Goal: Task Accomplishment & Management: Use online tool/utility

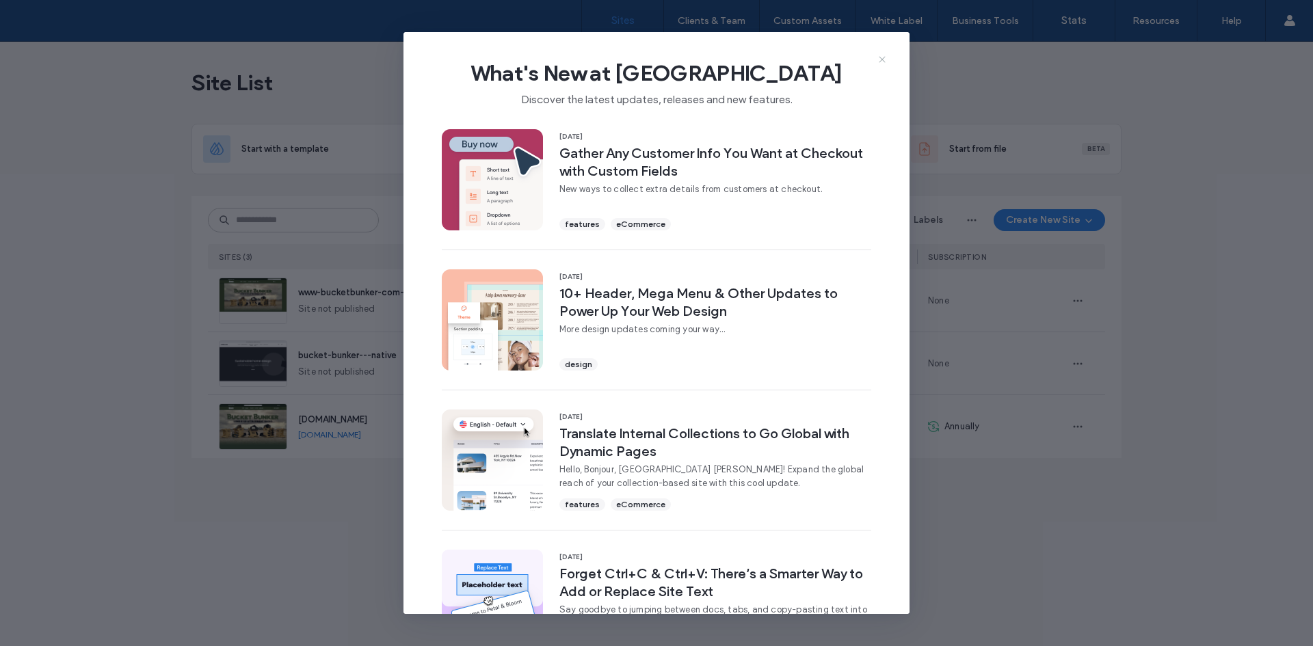
click at [880, 57] on icon at bounding box center [882, 59] width 11 height 11
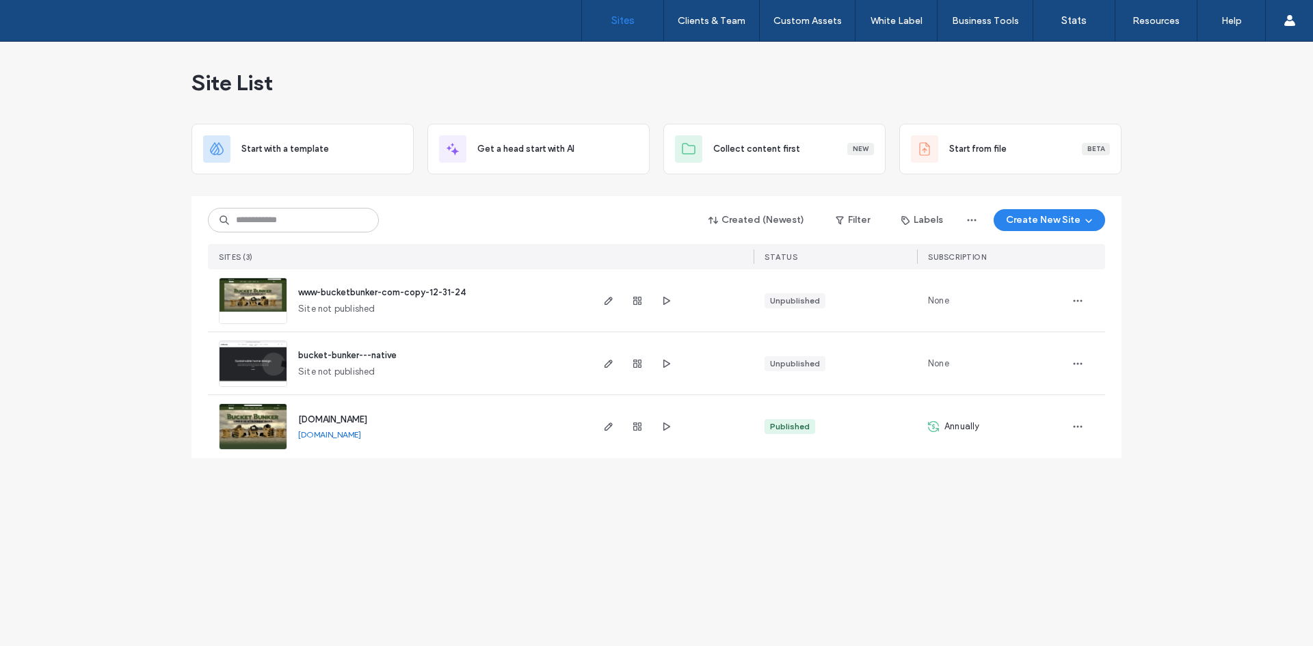
click at [358, 419] on span "[DOMAIN_NAME]" at bounding box center [332, 419] width 69 height 10
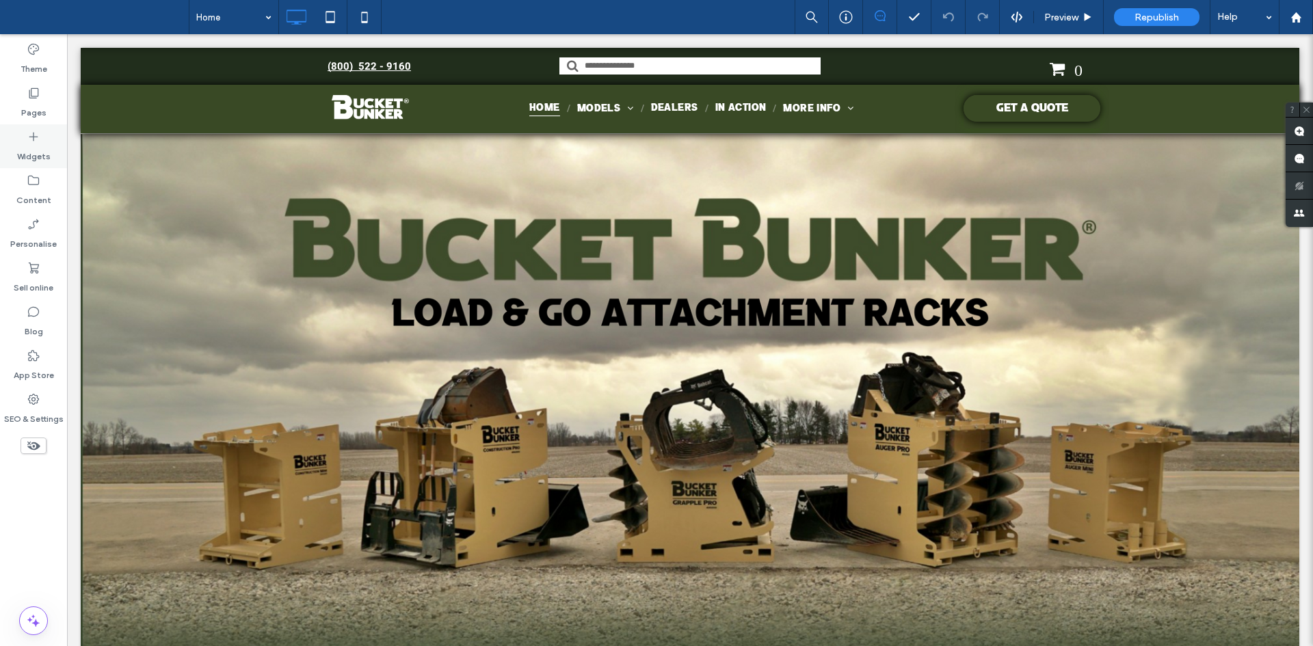
click at [21, 141] on div "Widgets" at bounding box center [33, 146] width 67 height 44
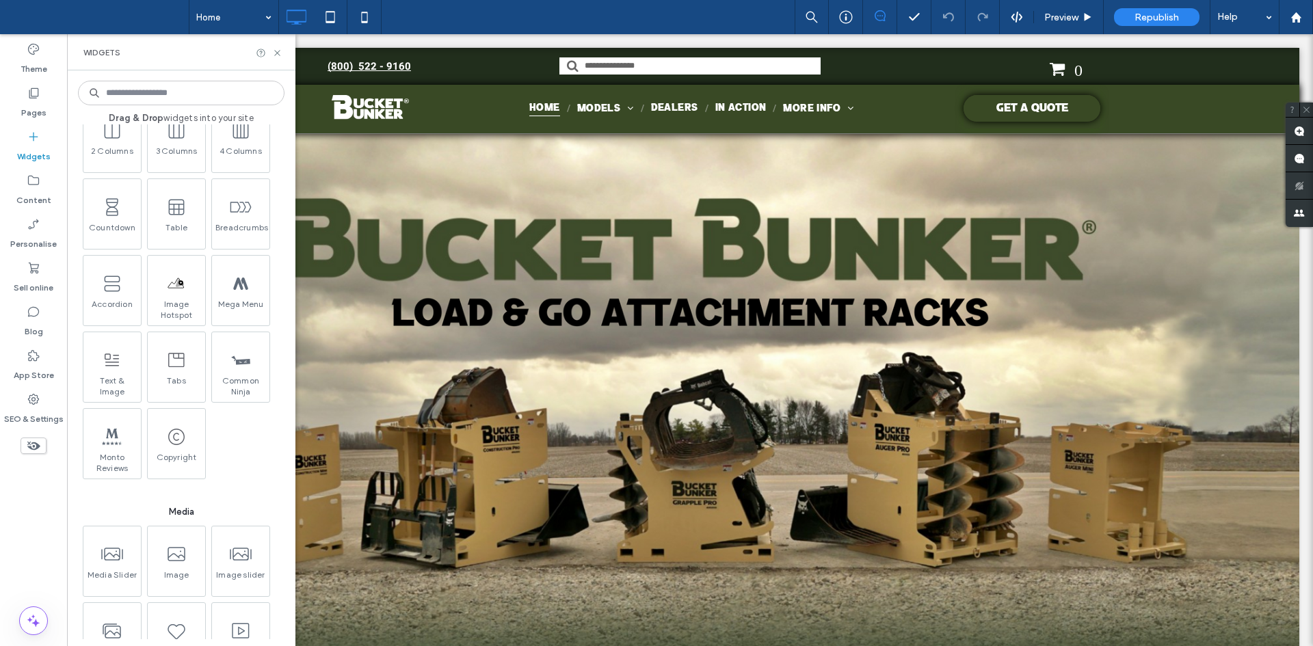
scroll to position [712, 0]
click at [181, 105] on input at bounding box center [181, 93] width 207 height 25
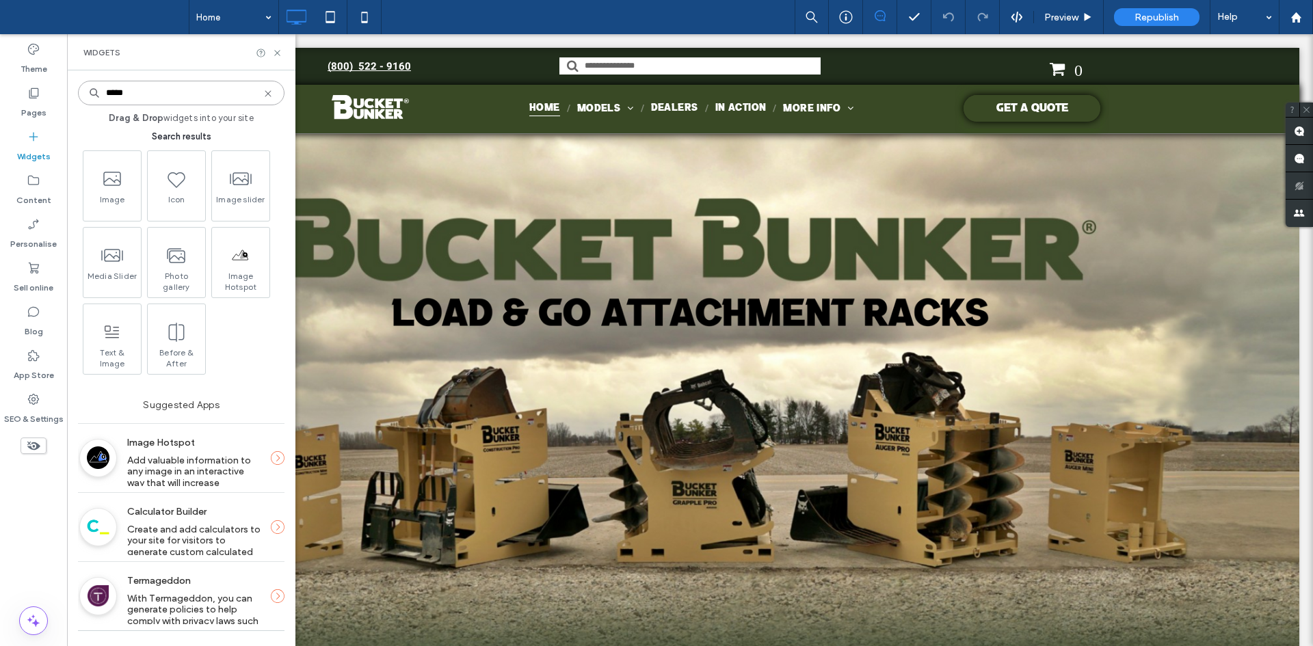
type input "*****"
click at [267, 93] on use at bounding box center [268, 93] width 6 height 6
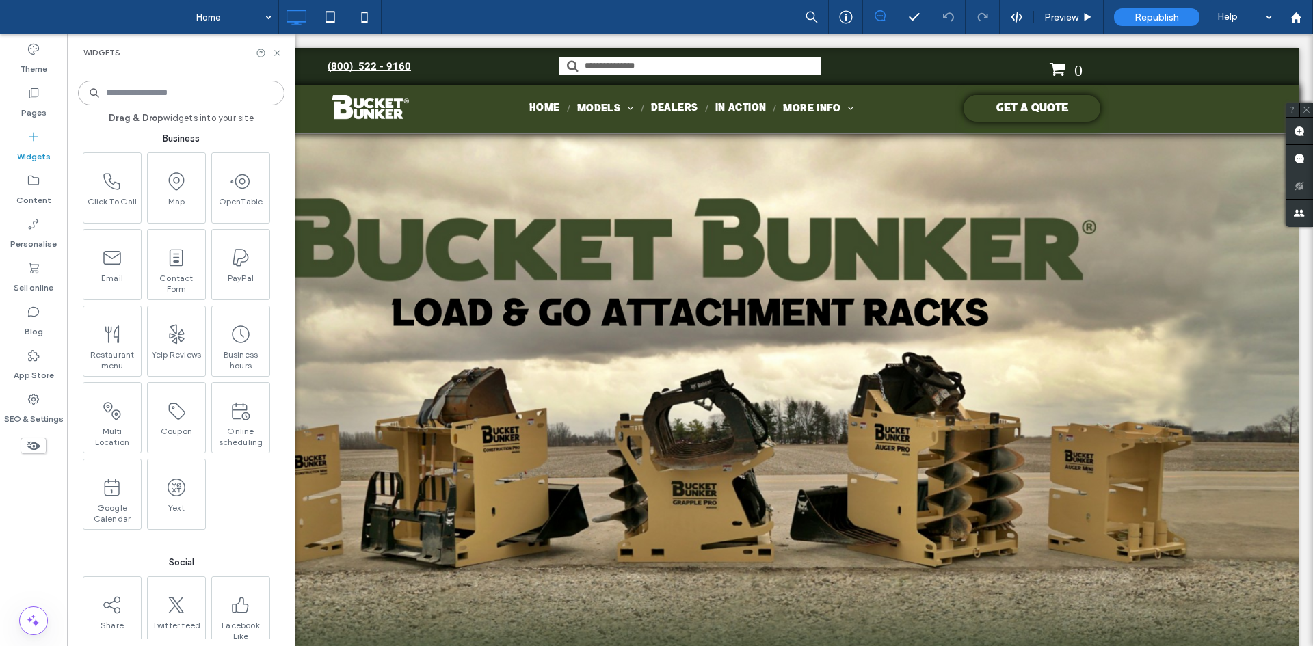
scroll to position [1441, 0]
click at [31, 367] on label "App Store" at bounding box center [34, 371] width 40 height 19
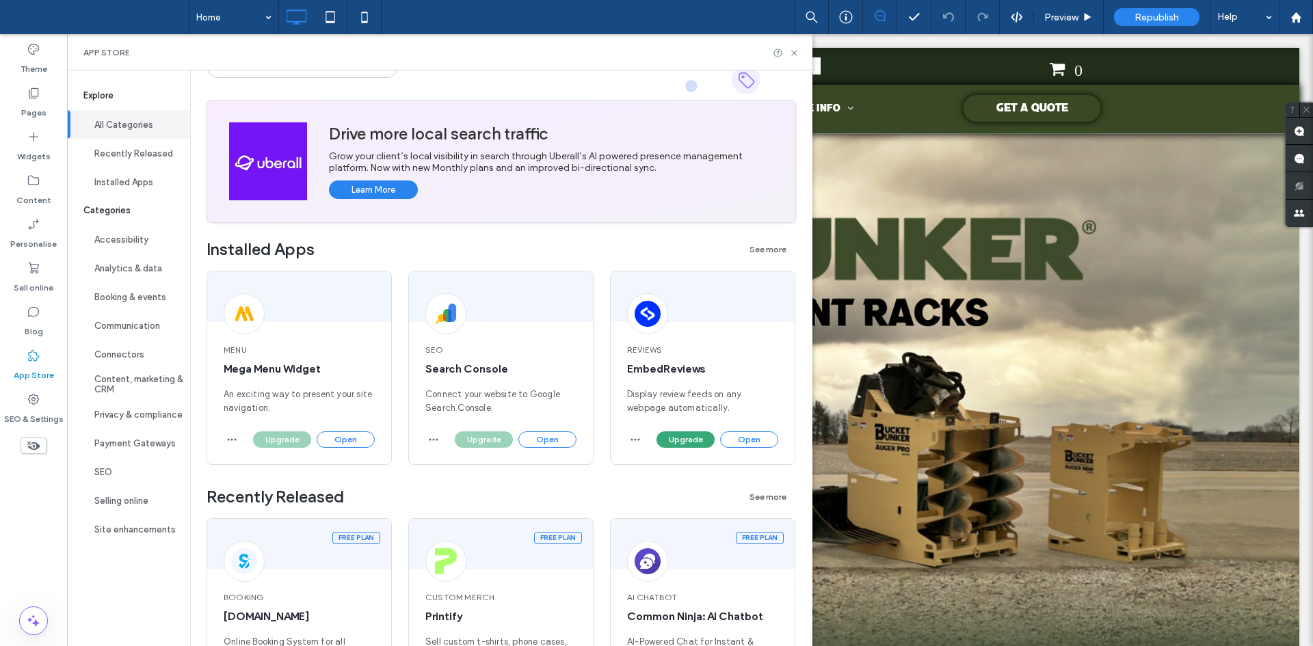
scroll to position [88, 0]
click at [774, 245] on button "See more" at bounding box center [768, 250] width 56 height 16
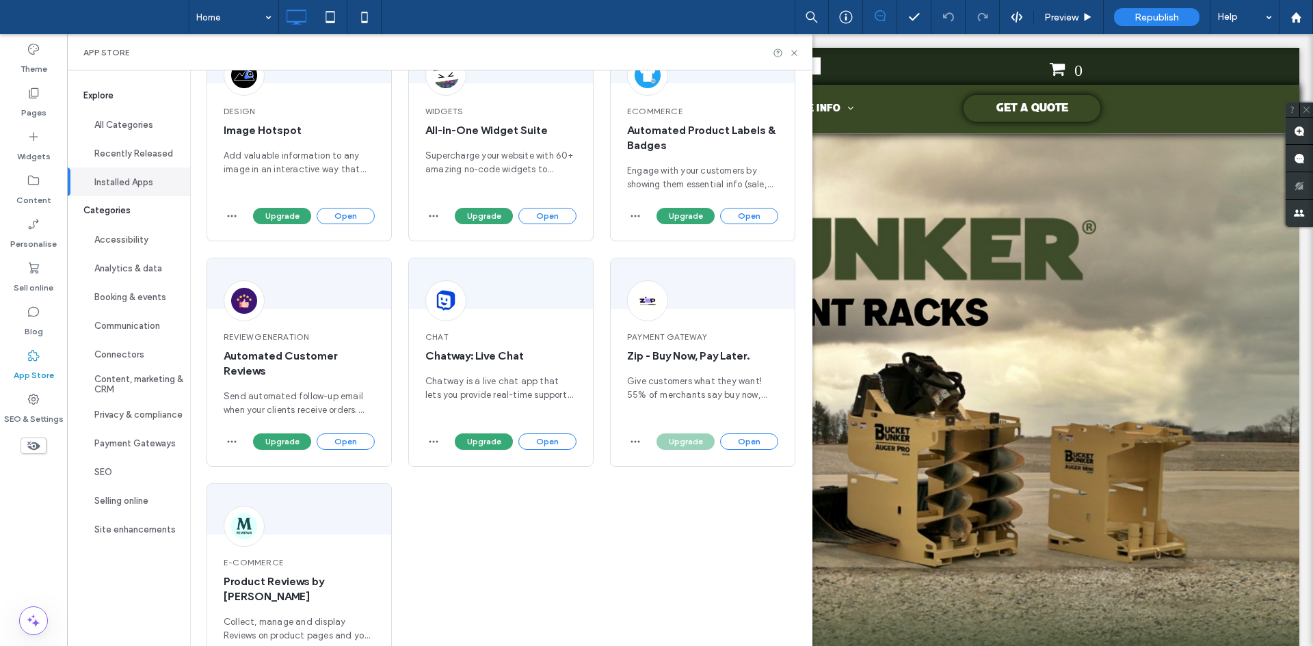
scroll to position [0, 0]
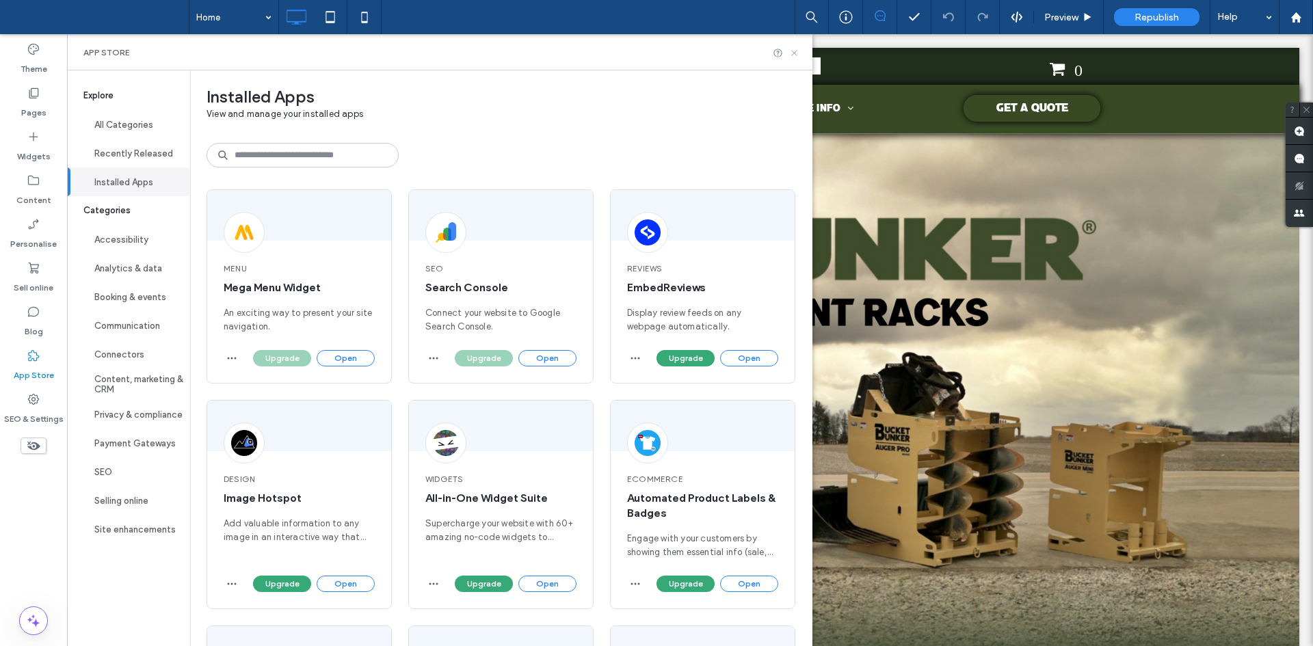
click at [800, 53] on icon at bounding box center [794, 53] width 10 height 10
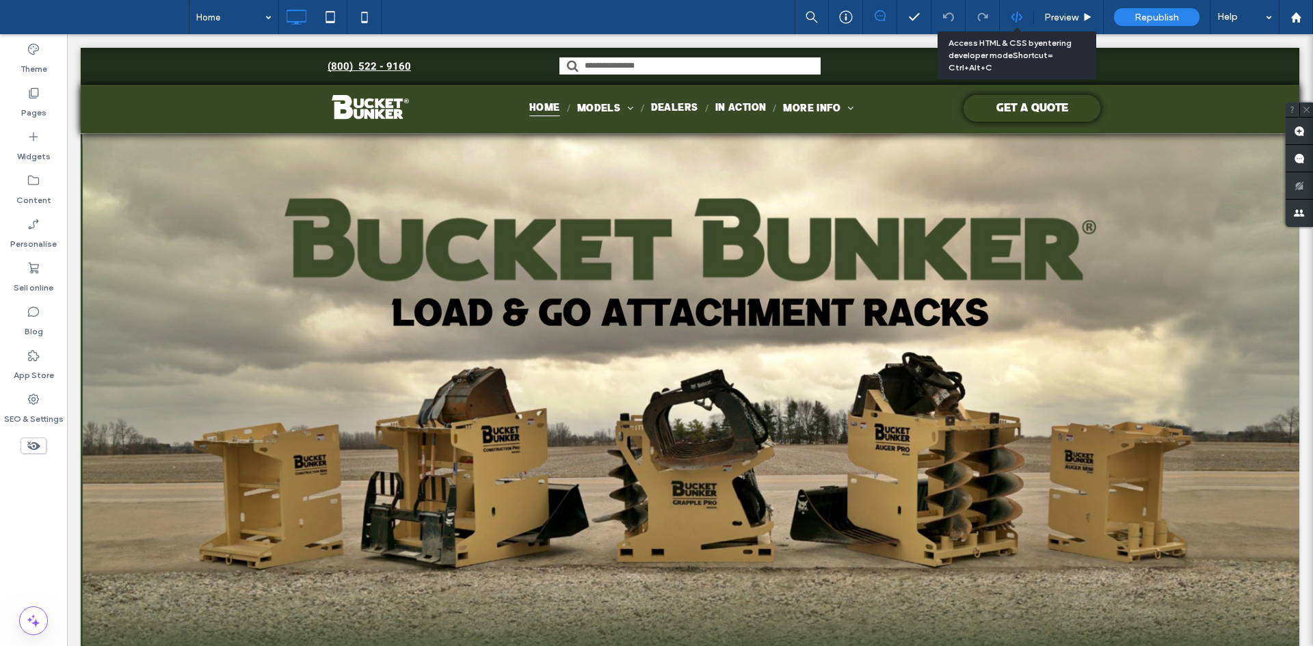
click at [1012, 19] on icon at bounding box center [1017, 17] width 12 height 12
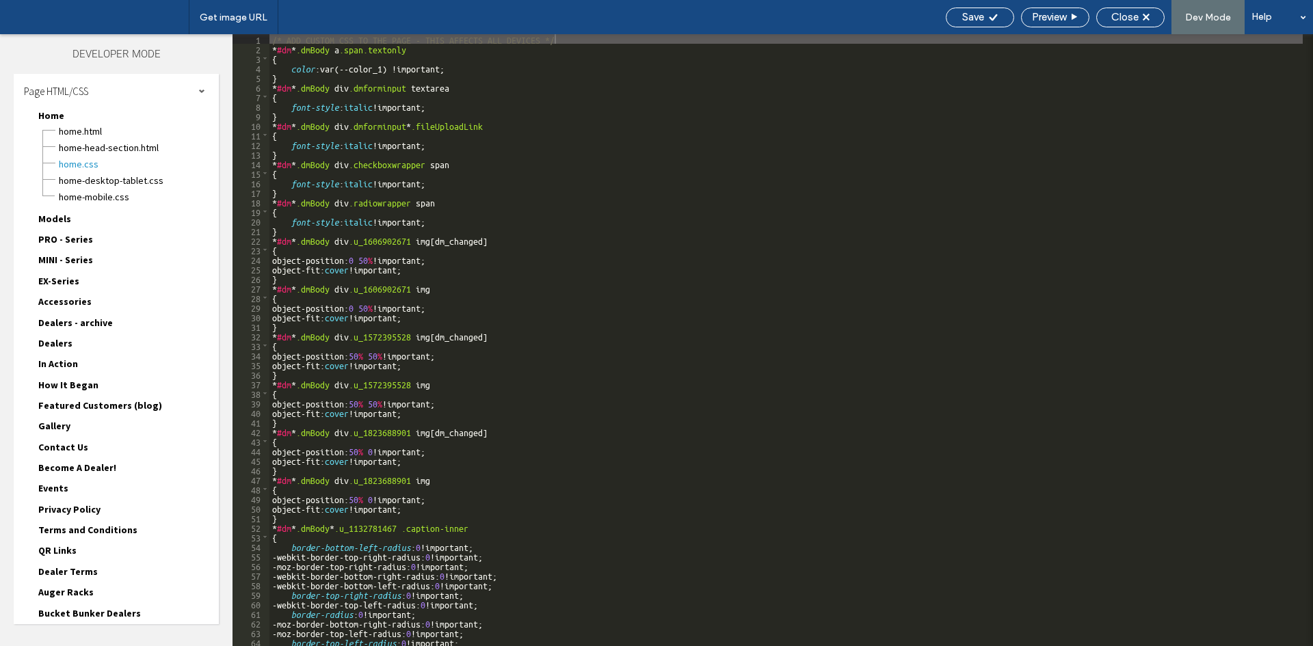
click at [57, 222] on span "Models" at bounding box center [54, 219] width 33 height 12
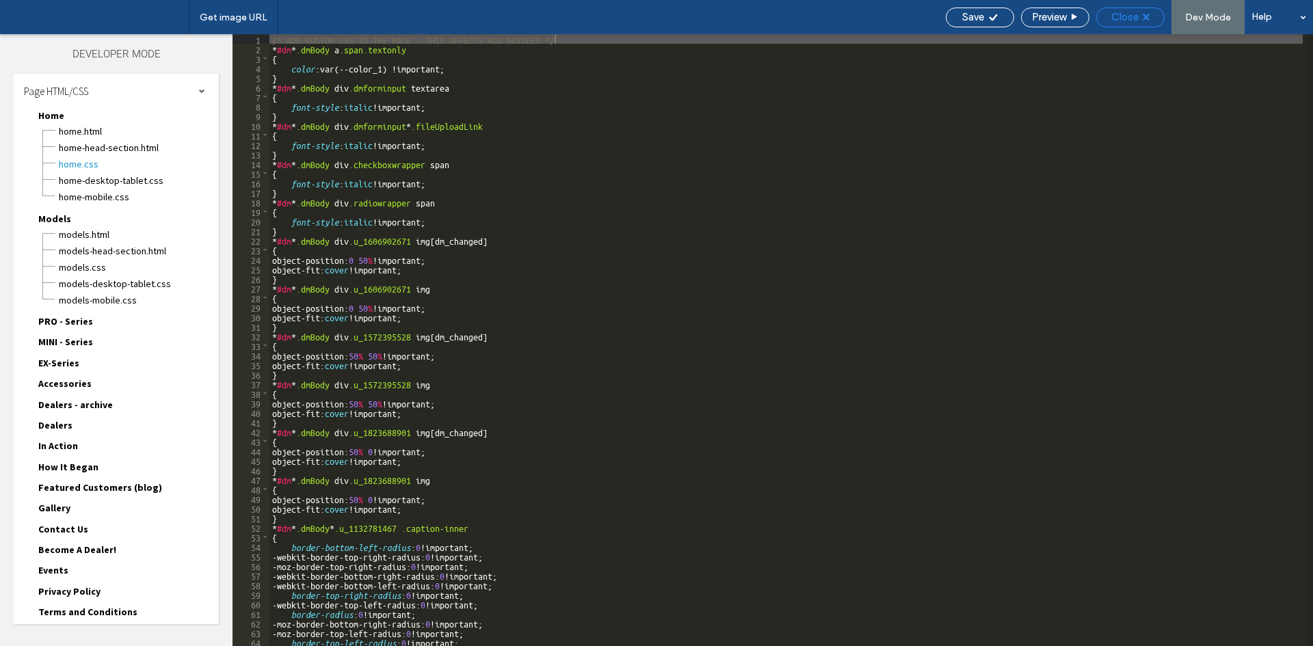
click at [1142, 14] on div "Close" at bounding box center [1130, 17] width 67 height 12
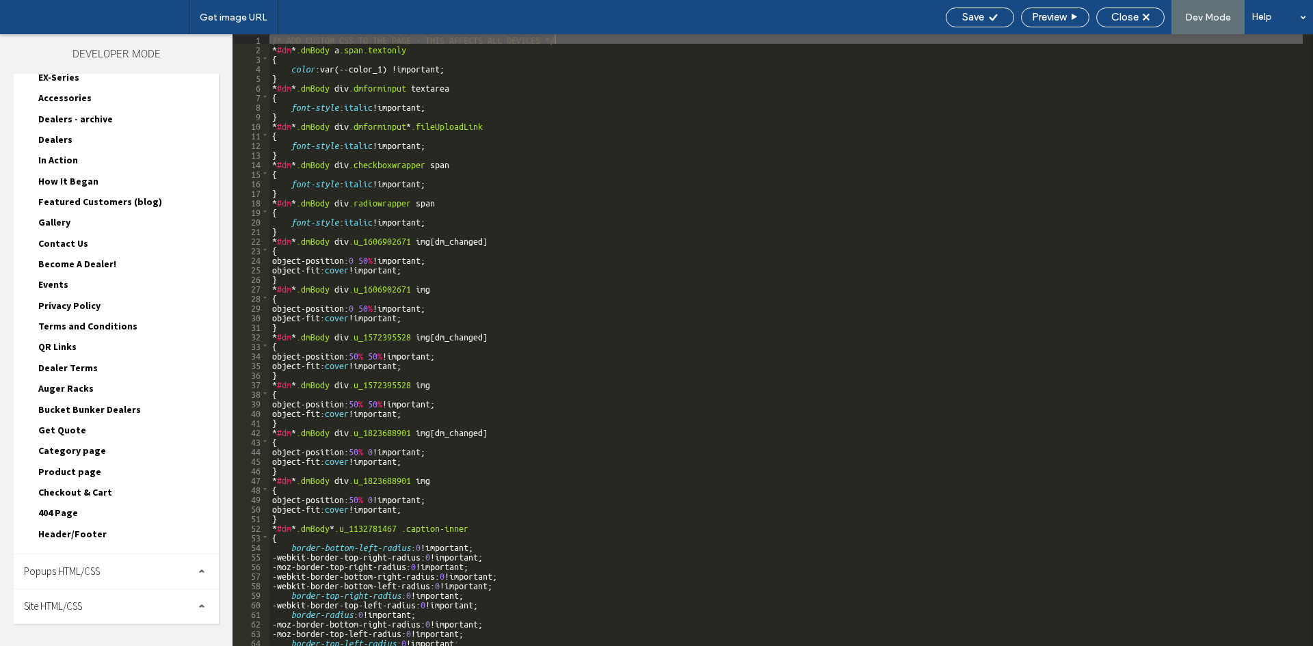
click at [83, 533] on span "Header/Footer" at bounding box center [72, 534] width 68 height 12
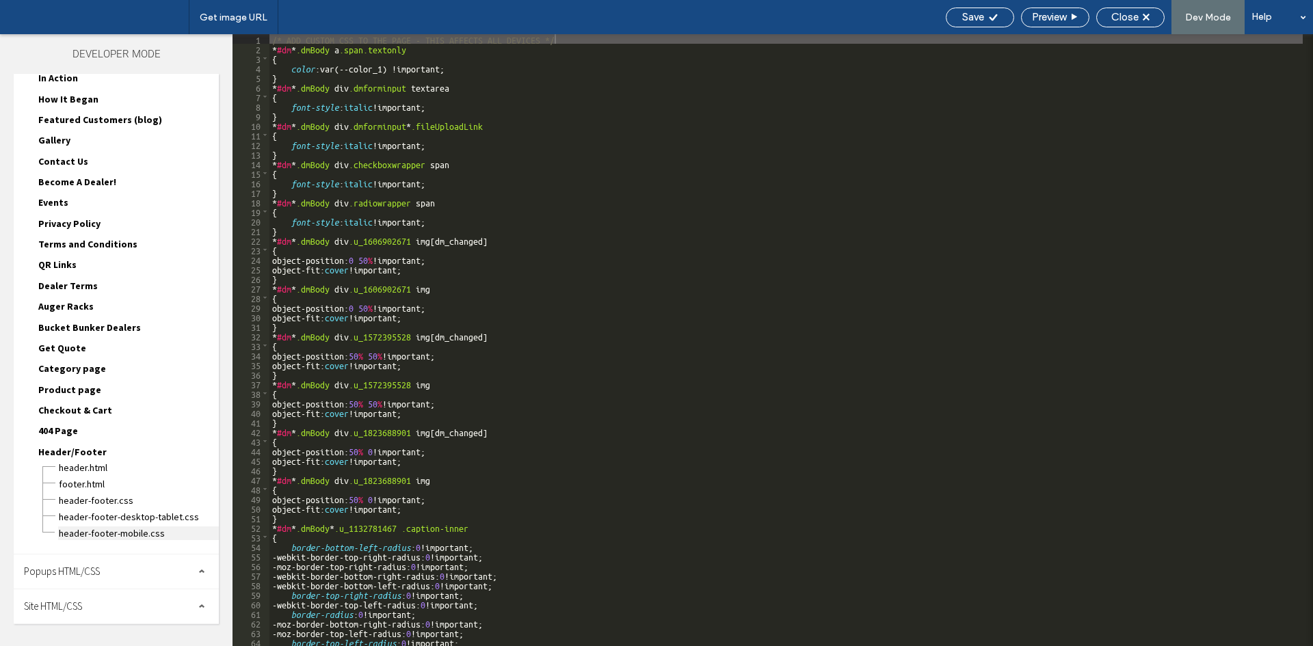
click at [98, 530] on span "header-footer-mobile.CSS" at bounding box center [138, 534] width 161 height 14
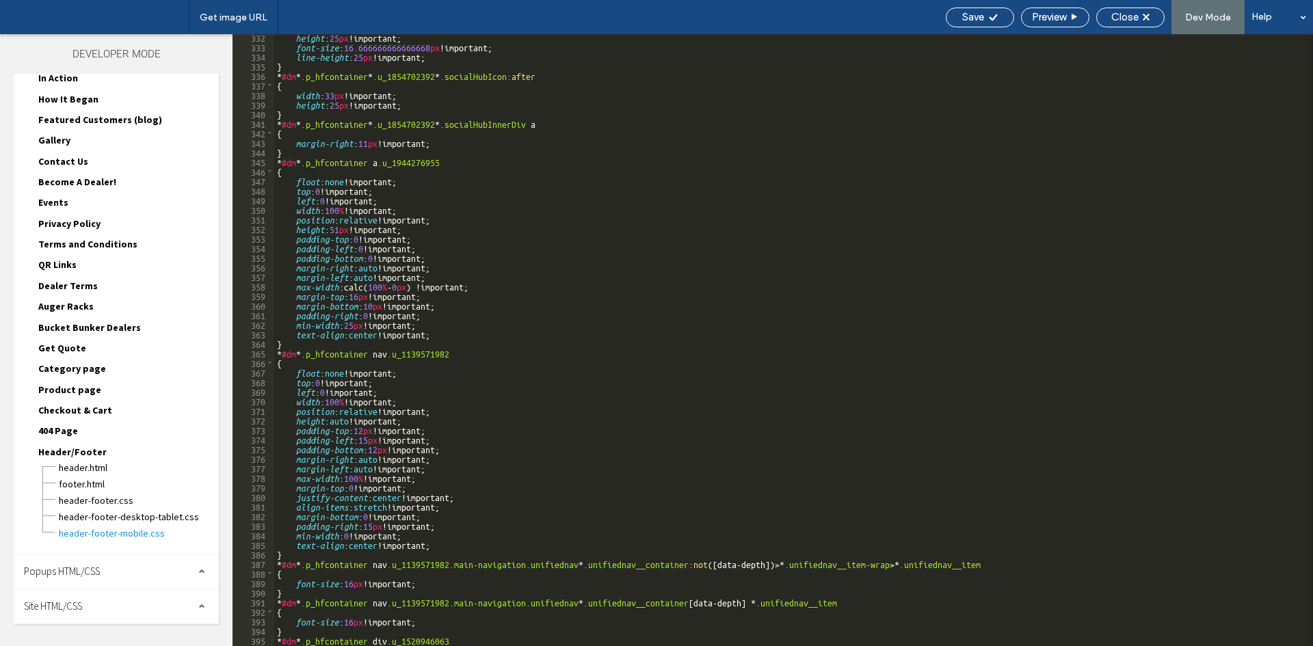
scroll to position [3243, 0]
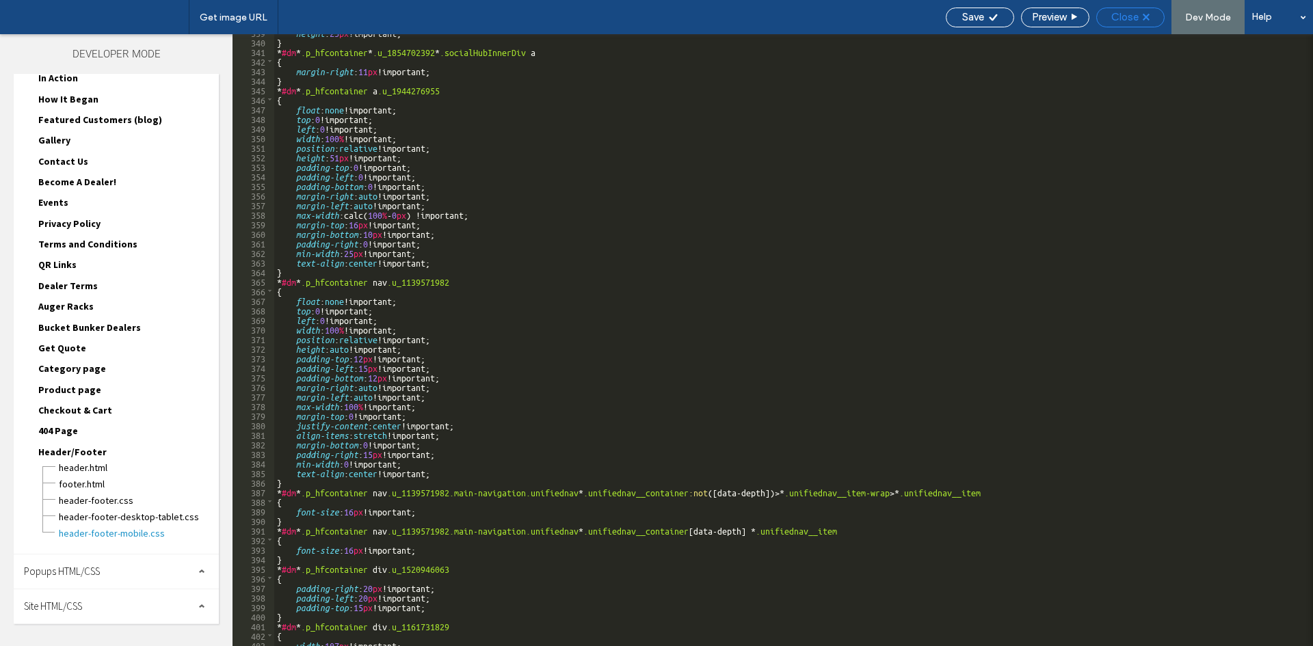
click at [1140, 21] on div "Close" at bounding box center [1130, 17] width 67 height 12
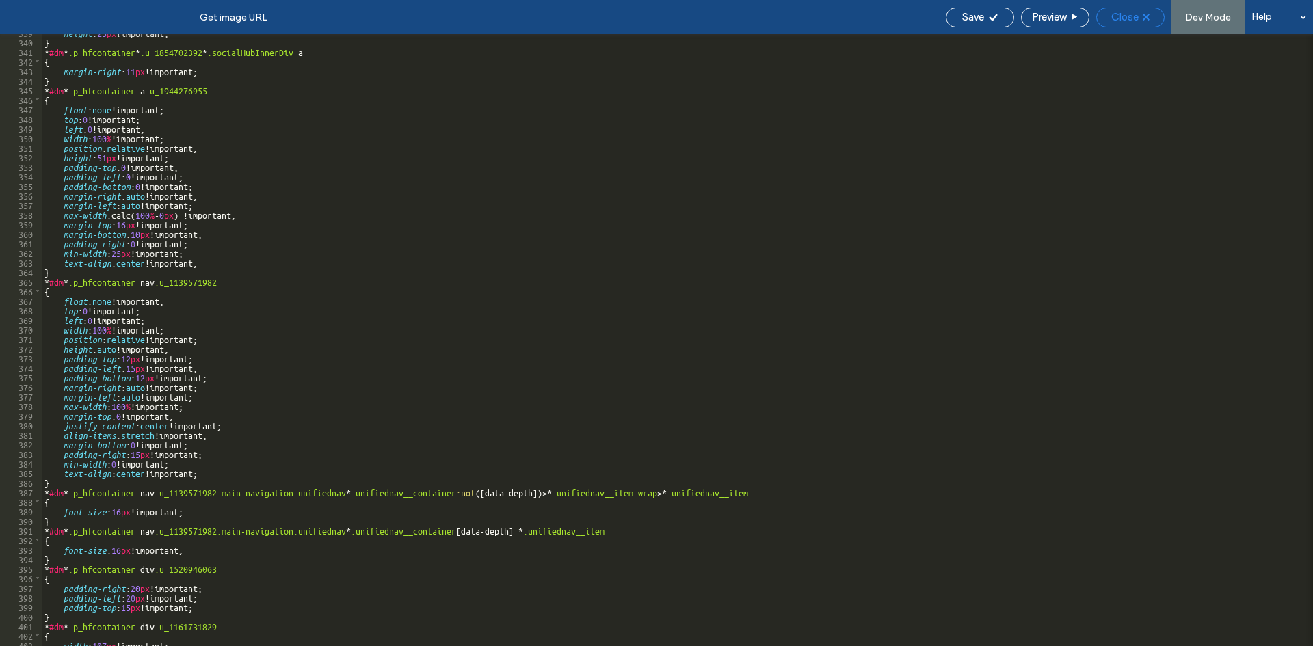
scroll to position [252, 0]
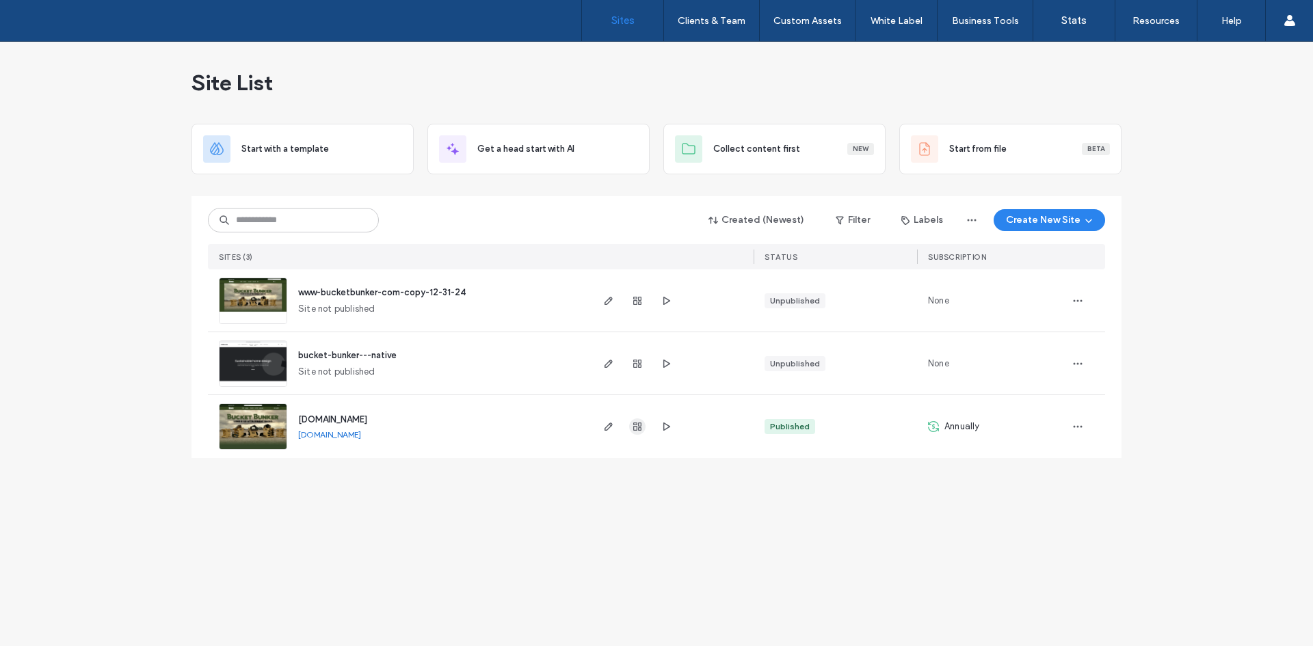
click at [638, 430] on use "button" at bounding box center [637, 427] width 8 height 8
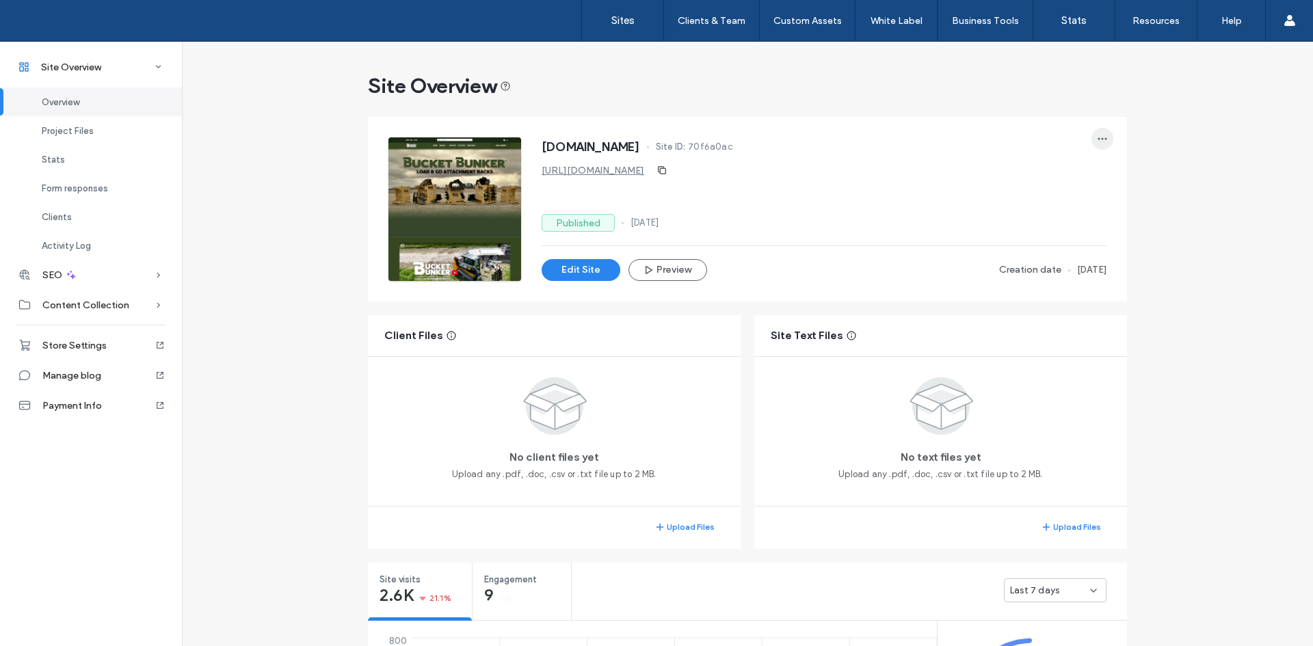
click at [1098, 140] on icon "button" at bounding box center [1102, 138] width 11 height 11
click at [1027, 171] on span "Duplicate Site" at bounding box center [1042, 175] width 61 height 14
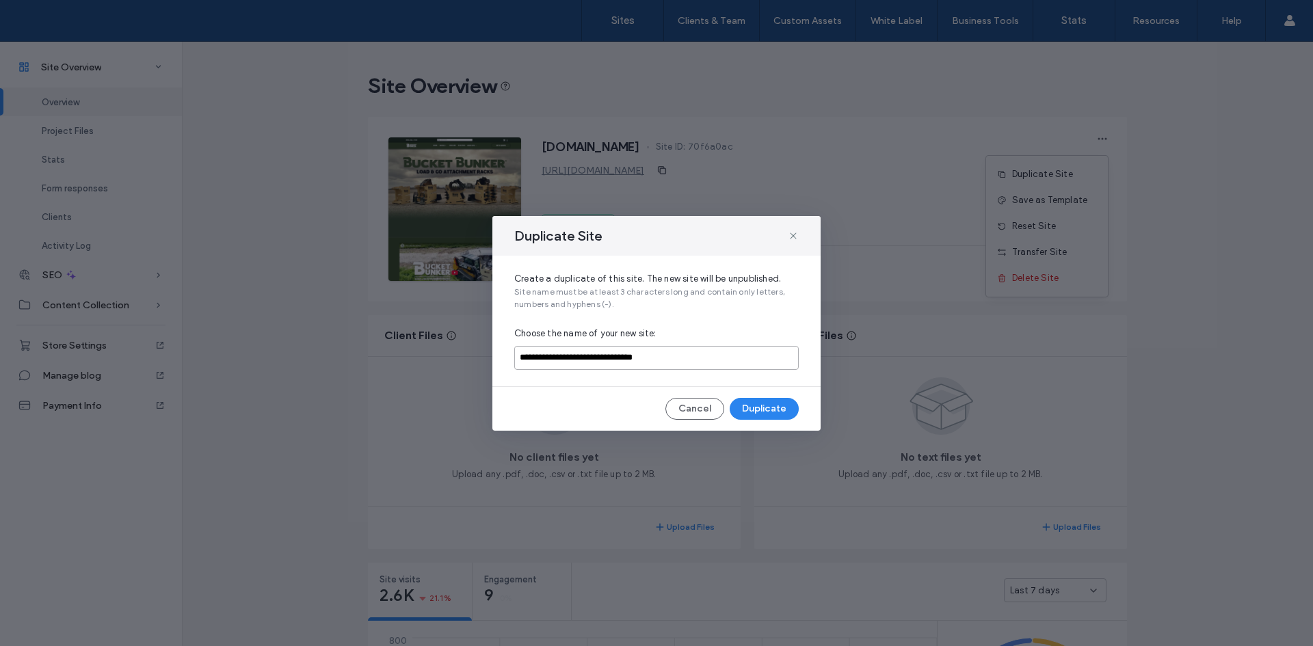
drag, startPoint x: 693, startPoint y: 359, endPoint x: 488, endPoint y: 346, distance: 204.9
click at [488, 346] on div "**********" at bounding box center [656, 323] width 1313 height 646
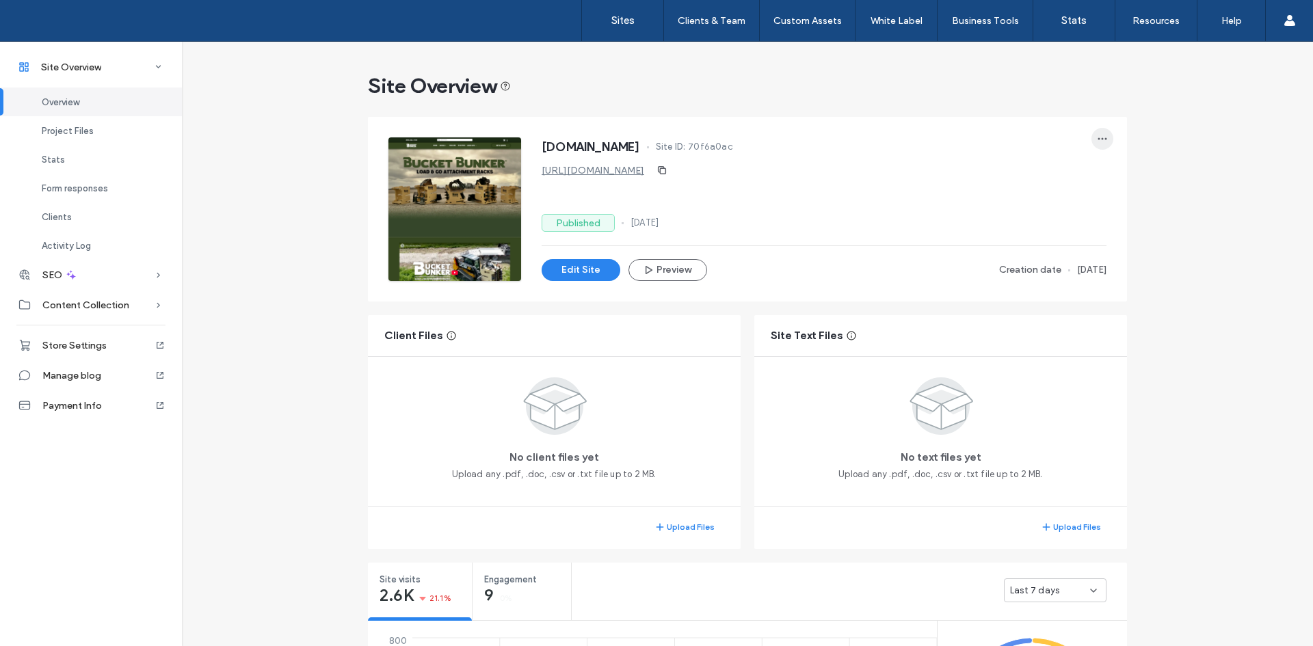
click at [1104, 133] on span "button" at bounding box center [1103, 139] width 22 height 22
click at [1039, 187] on div "Save as Template" at bounding box center [1047, 200] width 122 height 26
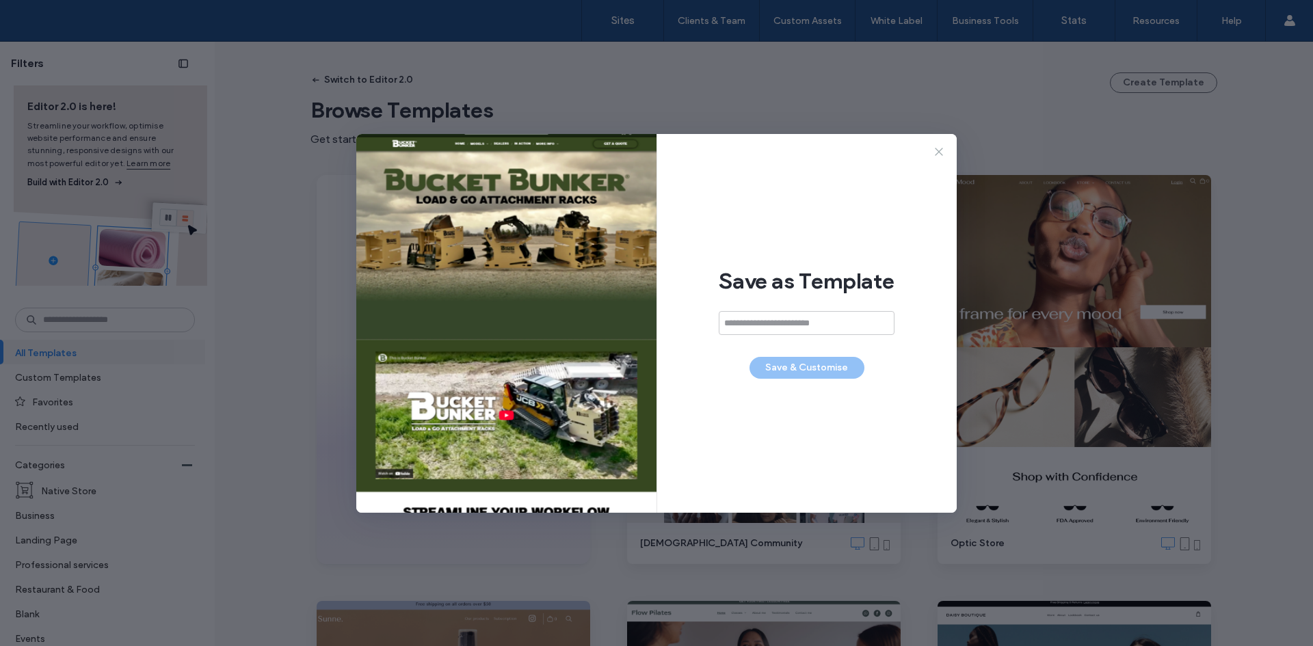
click at [940, 156] on icon at bounding box center [939, 152] width 14 height 14
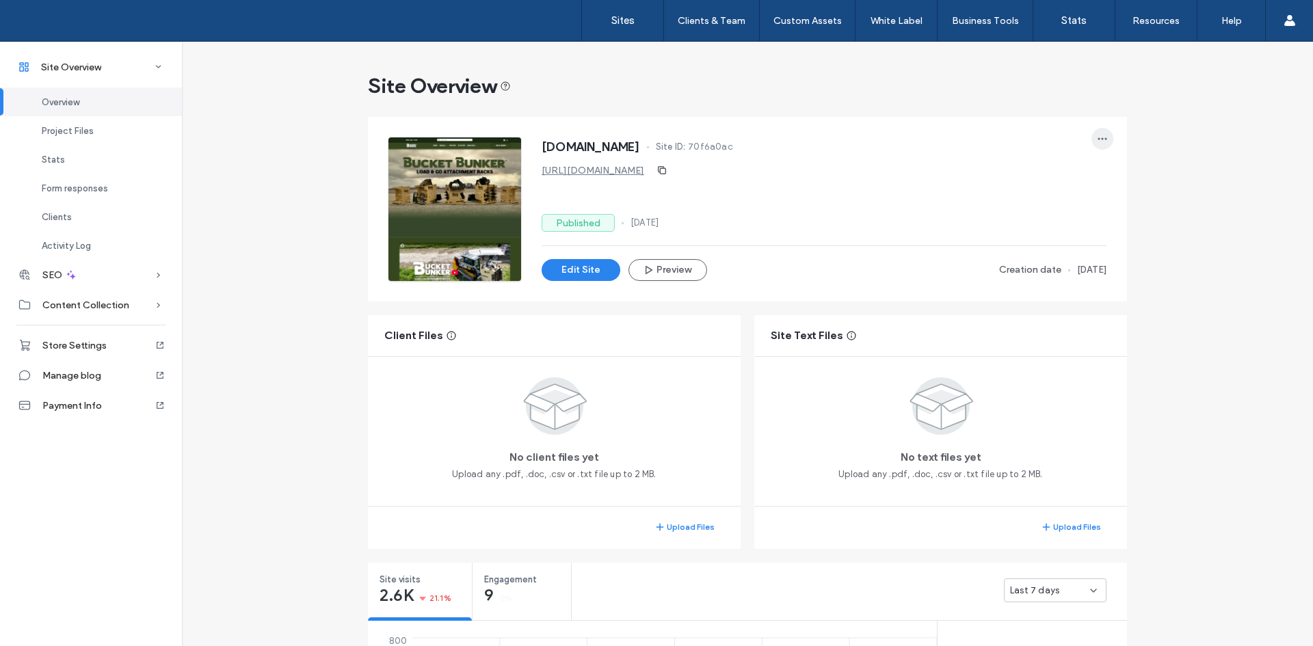
click at [1102, 139] on use "button" at bounding box center [1102, 139] width 9 height 2
click at [1039, 174] on span "Duplicate Site" at bounding box center [1042, 175] width 61 height 14
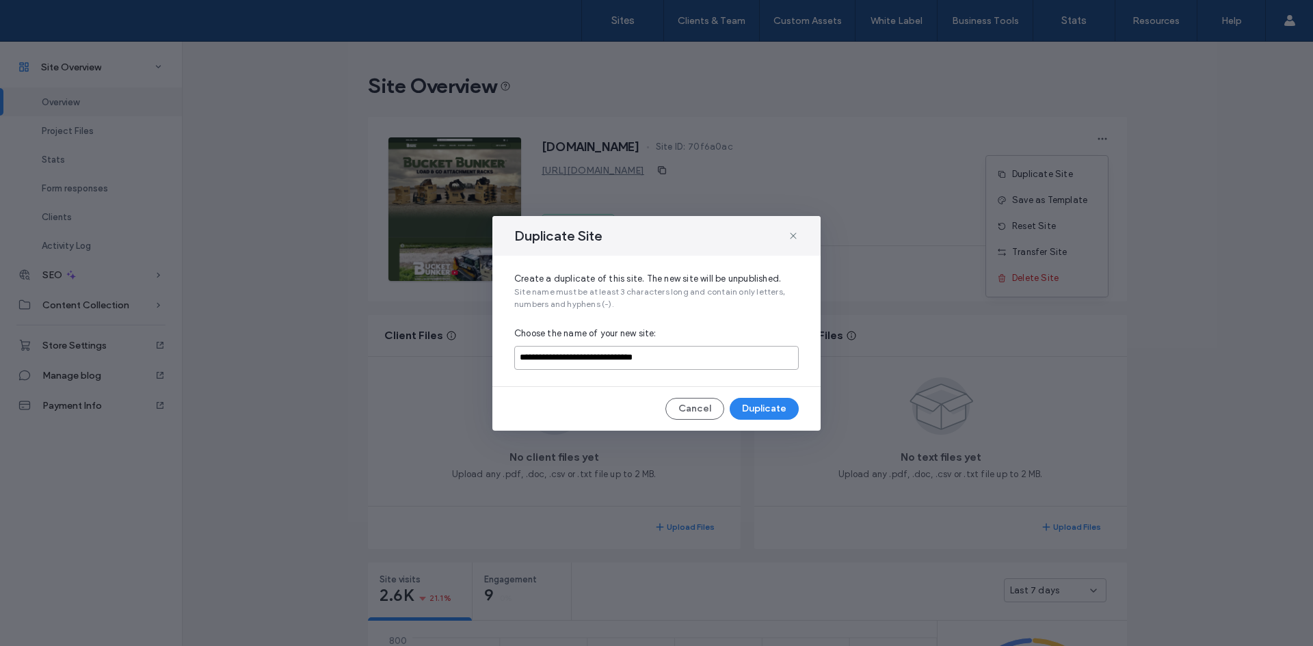
drag, startPoint x: 700, startPoint y: 364, endPoint x: 520, endPoint y: 359, distance: 180.6
click at [520, 359] on input "**********" at bounding box center [656, 358] width 285 height 24
type input "**********"
click at [761, 409] on button "Duplicate" at bounding box center [764, 409] width 69 height 22
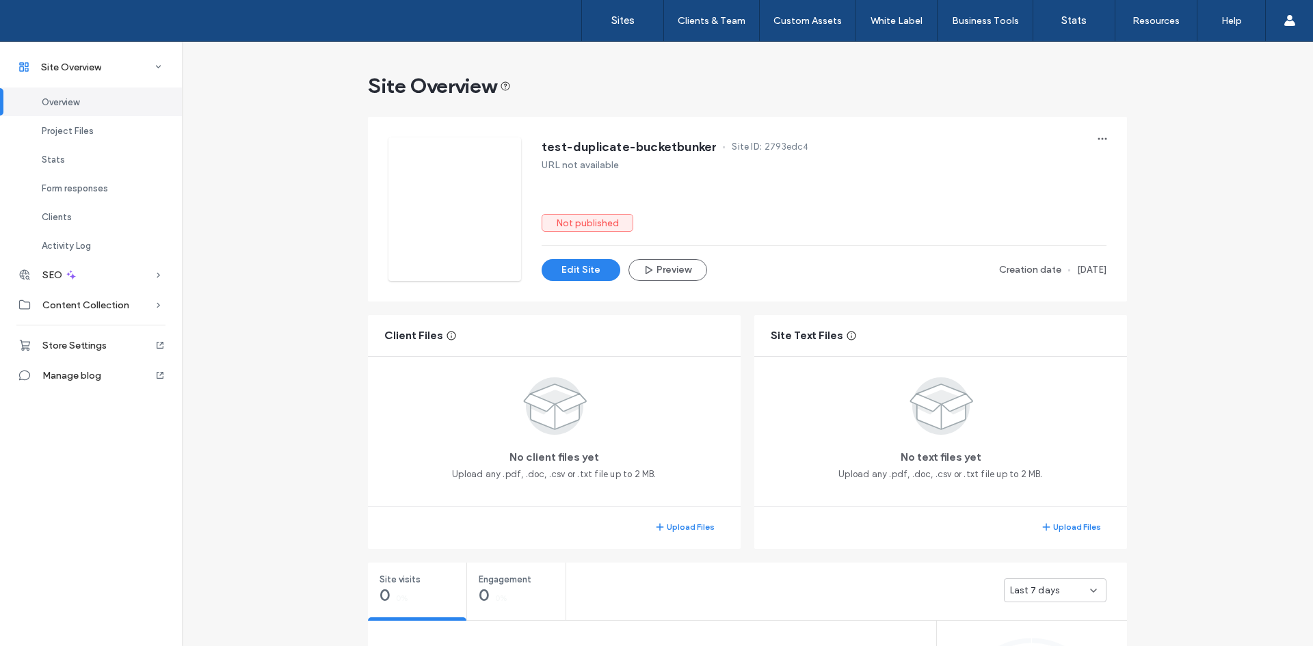
click at [782, 147] on span "2793edc4" at bounding box center [787, 147] width 44 height 14
copy span "2793edc4"
